Goal: Transaction & Acquisition: Subscribe to service/newsletter

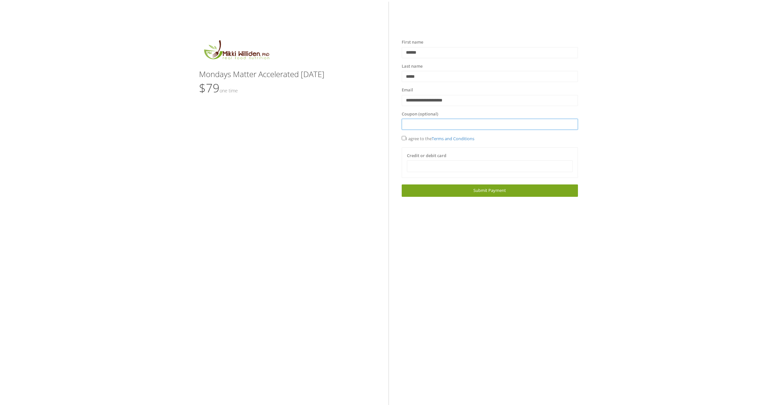
click at [437, 123] on input "text" at bounding box center [490, 124] width 176 height 11
click at [508, 188] on link "Next Submit Payment" at bounding box center [490, 191] width 176 height 12
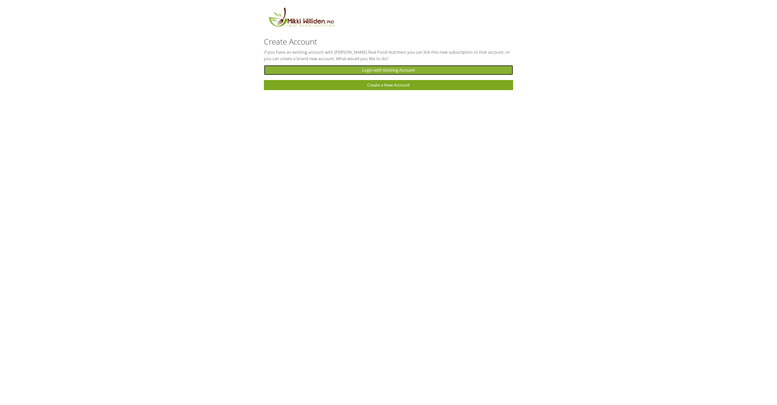
click at [394, 67] on link "Login with Existing Account" at bounding box center [388, 70] width 249 height 10
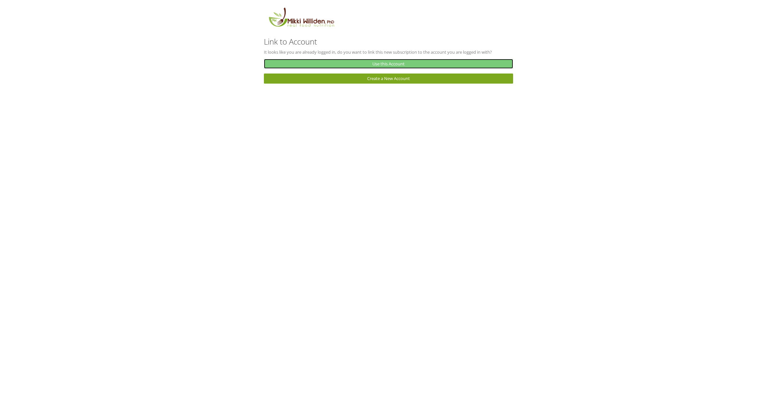
click at [413, 62] on link "Use this Account" at bounding box center [388, 64] width 249 height 10
